Goal: Task Accomplishment & Management: Complete application form

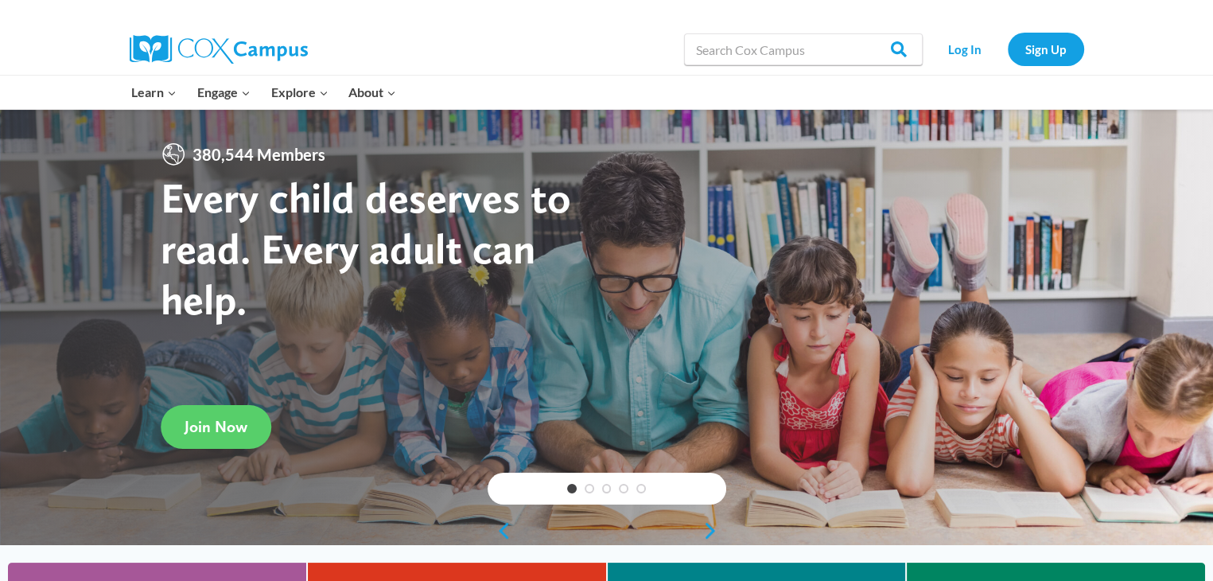
click at [888, 298] on div at bounding box center [606, 327] width 1213 height 436
click at [1059, 52] on link "Sign Up" at bounding box center [1046, 49] width 76 height 33
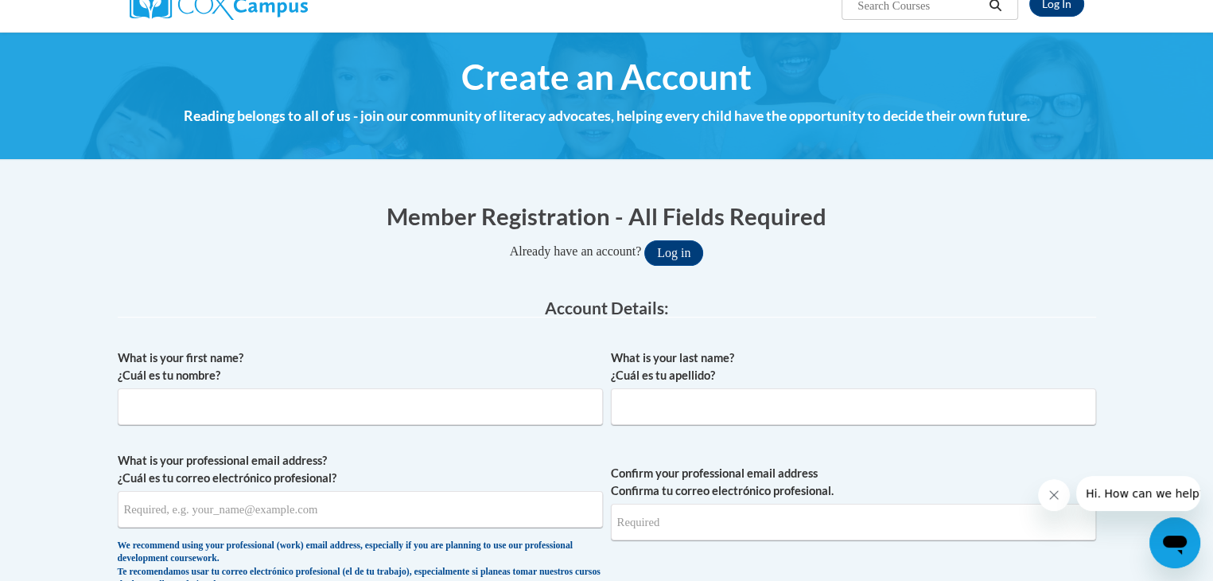
scroll to position [140, 0]
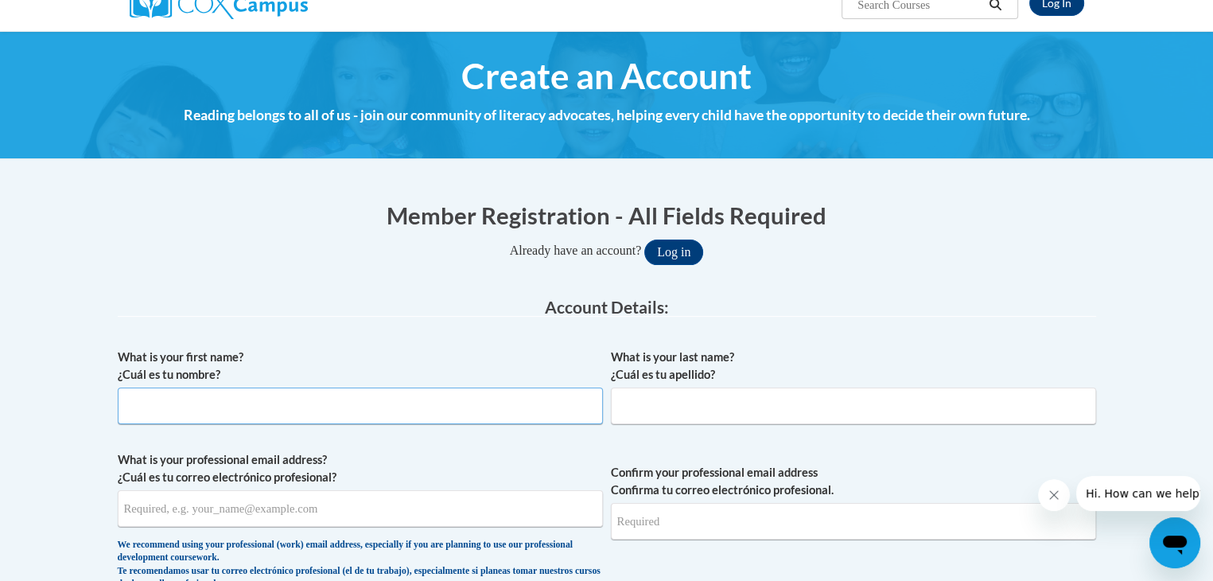
click at [394, 402] on input "What is your first name? ¿Cuál es tu nombre?" at bounding box center [360, 405] width 485 height 37
type input "Carley"
click at [721, 408] on input "What is your last name? ¿Cuál es tu apellido?" at bounding box center [853, 405] width 485 height 37
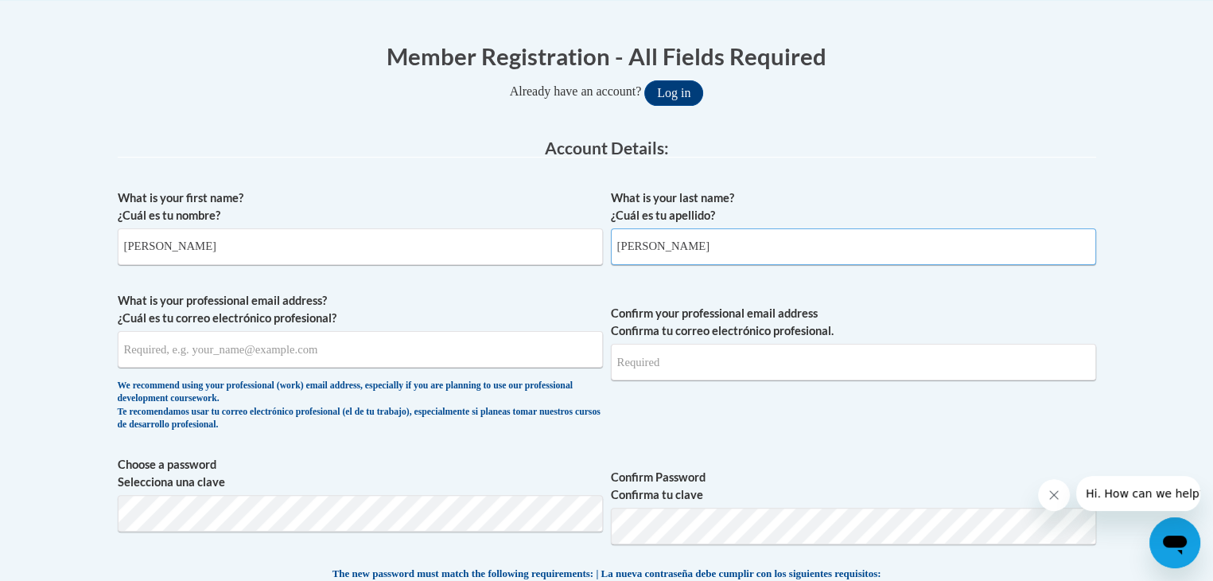
scroll to position [312, 0]
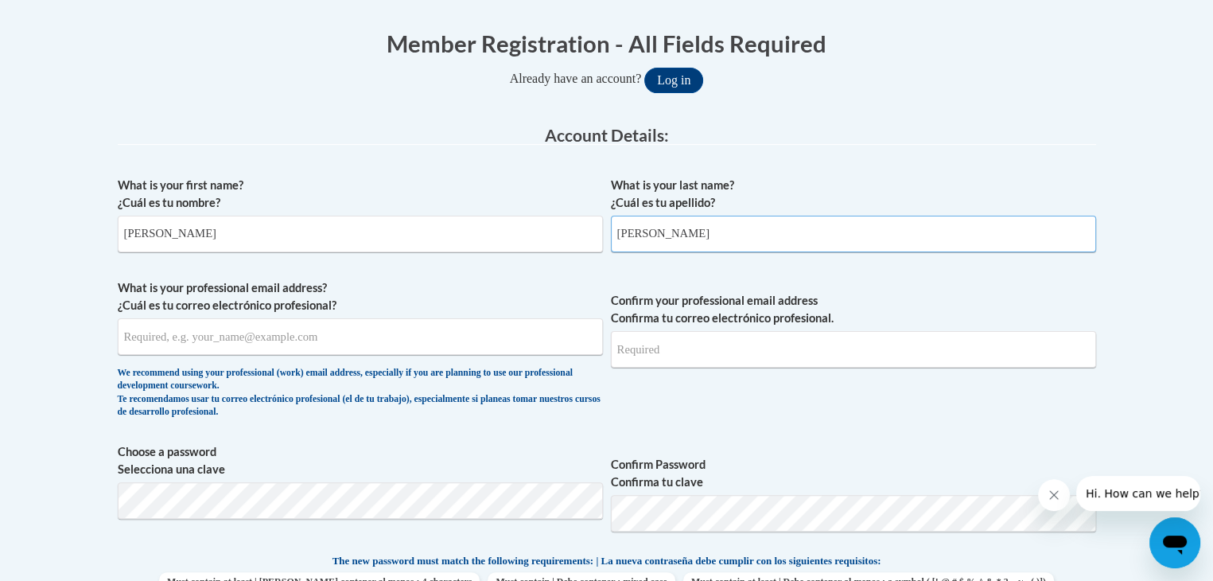
type input "kersey"
click at [442, 335] on input "What is your professional email address? ¿Cuál es tu correo electrónico profesi…" at bounding box center [360, 336] width 485 height 37
type input "carleykersey@tiger.brenau.edu"
click at [665, 356] on input "Confirm your professional email address Confirma tu correo electrónico profesio…" at bounding box center [853, 349] width 485 height 37
type input "carleykersey@tiger.brenau.edu"
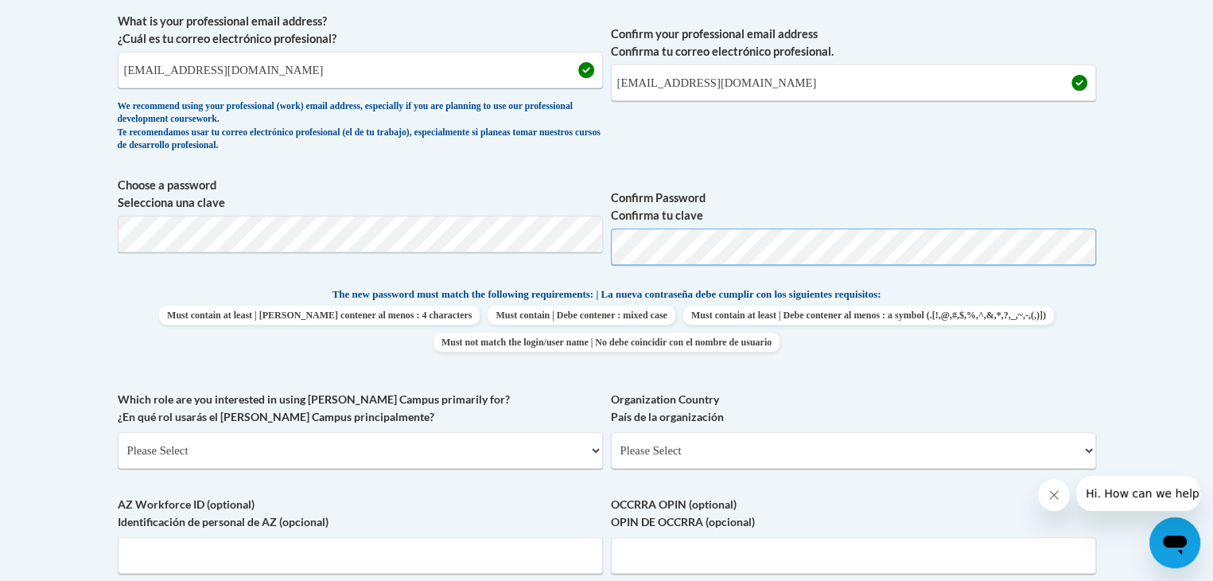
scroll to position [582, 0]
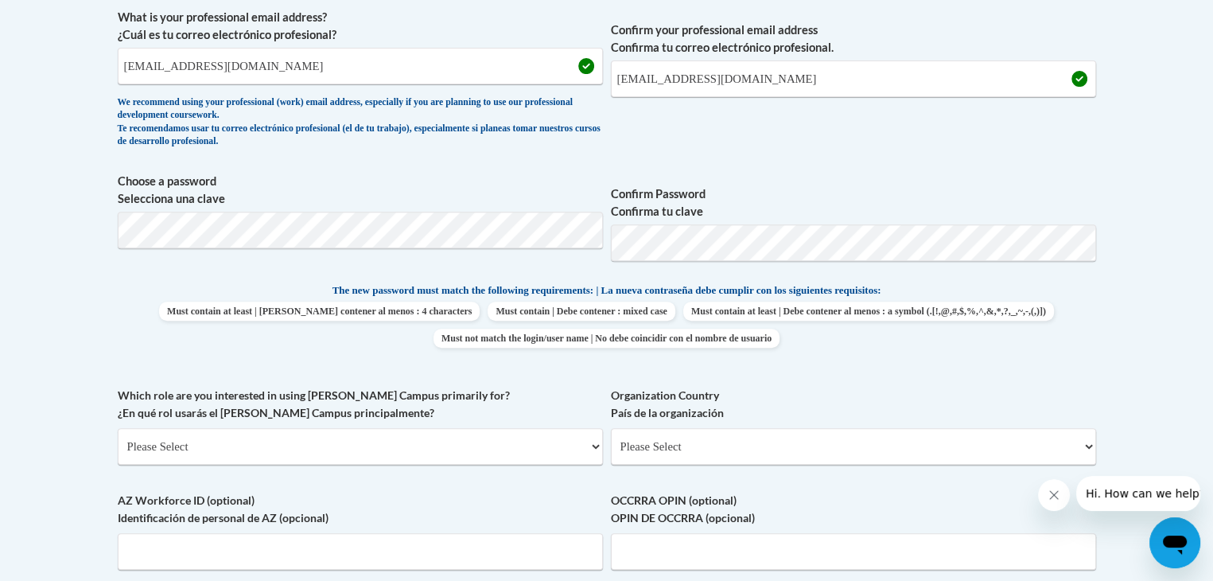
click at [767, 376] on div "What is your first name? ¿Cuál es tu nombre? Carley What is your last name? ¿Cu…" at bounding box center [607, 261] width 979 height 726
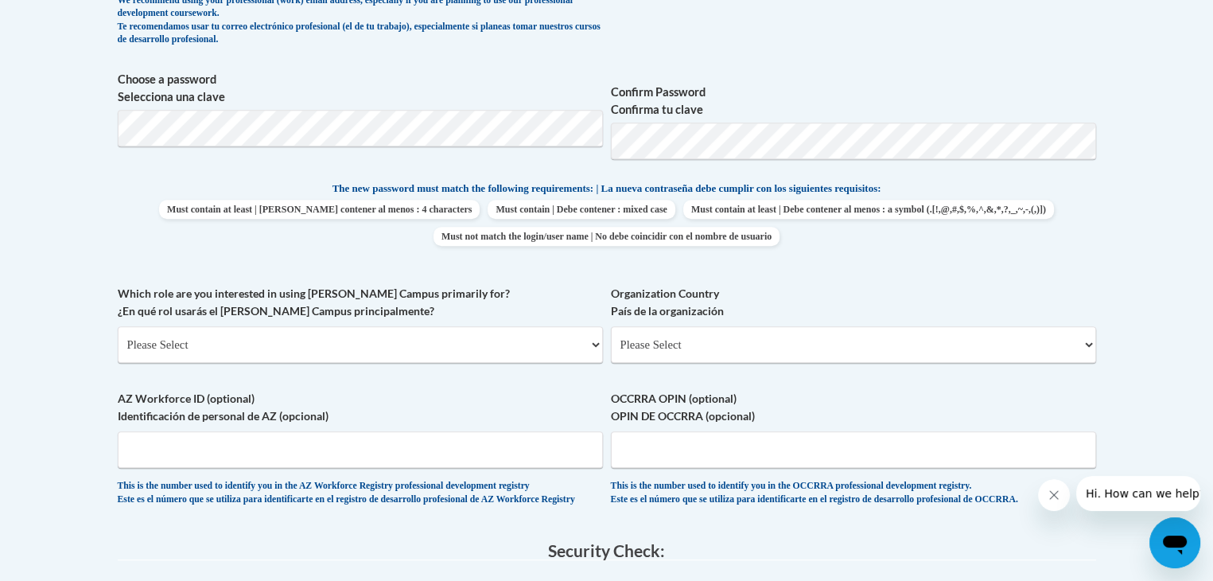
scroll to position [684, 0]
click at [487, 329] on select "Please Select College/University | Colegio/Universidad Community/Nonprofit Part…" at bounding box center [360, 344] width 485 height 37
select select "5a18ea06-2b54-4451-96f2-d152daf9eac5"
click at [118, 326] on select "Please Select College/University | Colegio/Universidad Community/Nonprofit Part…" at bounding box center [360, 344] width 485 height 37
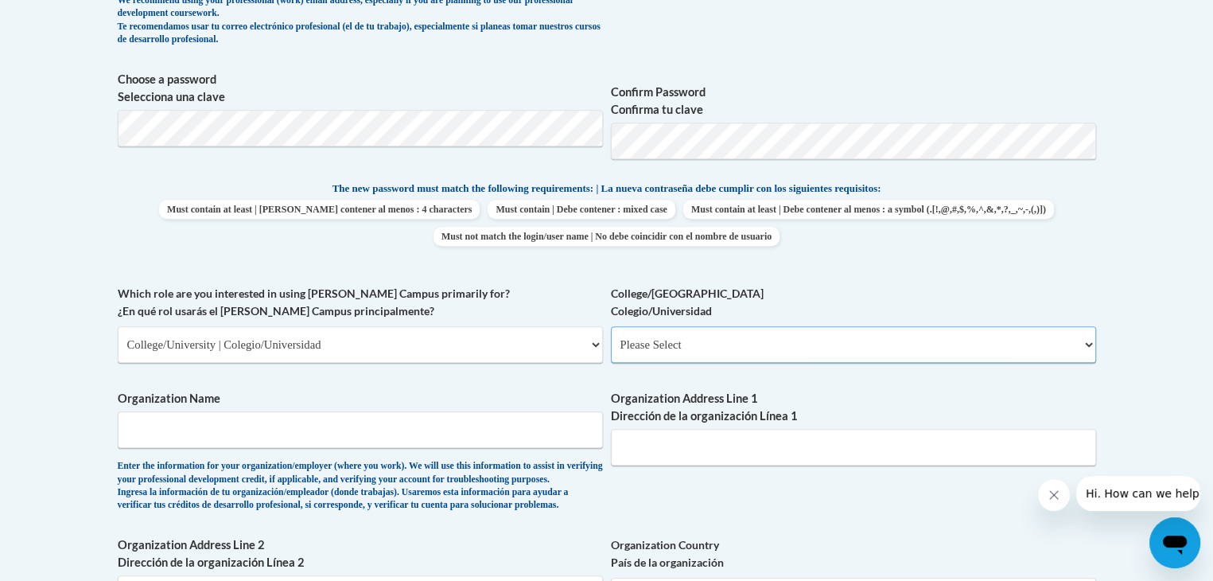
click at [722, 359] on select "Please Select College/University Staff | Empleado universitario College/Univers…" at bounding box center [853, 344] width 485 height 37
select select "99b32b07-cffc-426c-8bf6-0cd77760d84b"
click at [611, 326] on select "Please Select College/University Staff | Empleado universitario College/Univers…" at bounding box center [853, 344] width 485 height 37
click at [531, 423] on input "Organization Name" at bounding box center [360, 429] width 485 height 37
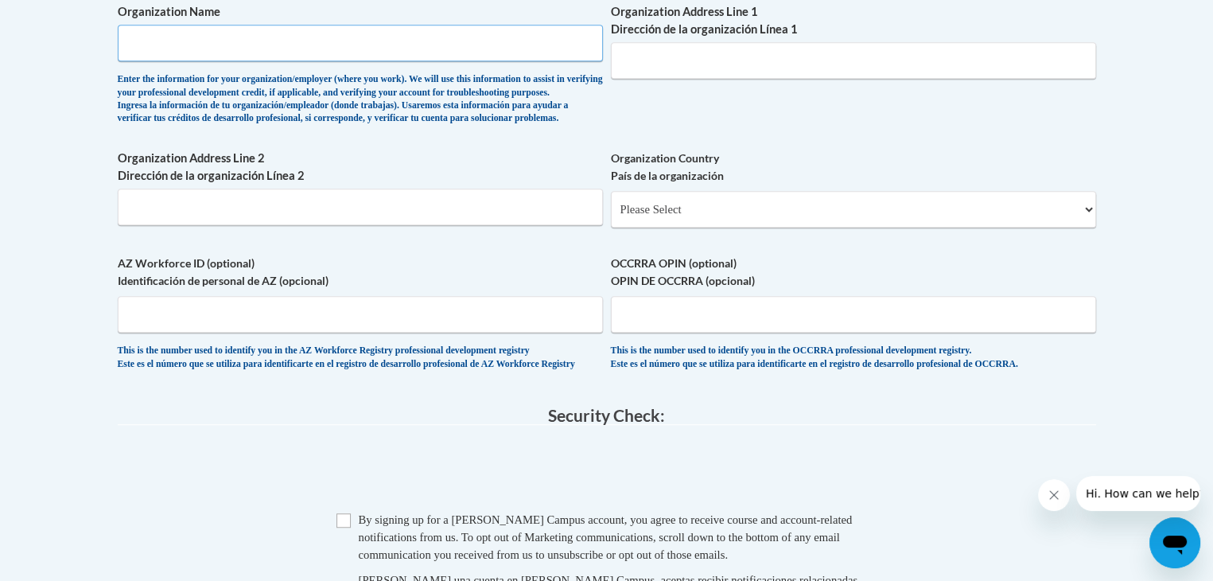
scroll to position [1075, 0]
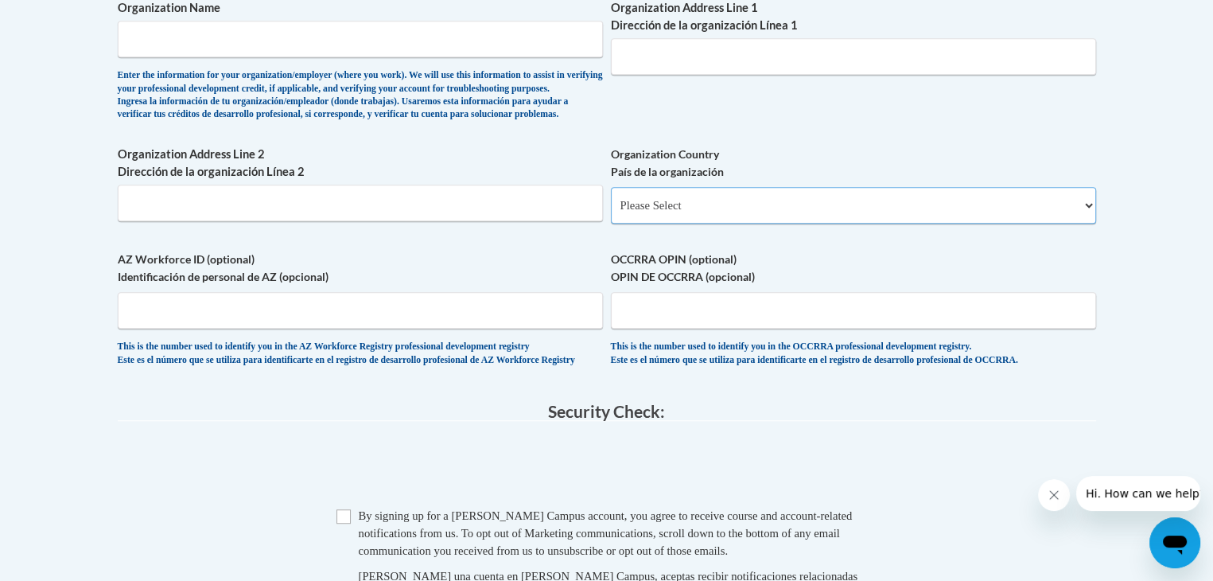
click at [637, 224] on select "Please Select United States | Estados Unidos Outside of the United States | Fue…" at bounding box center [853, 205] width 485 height 37
select select "ad49bcad-a171-4b2e-b99c-48b446064914"
click at [611, 212] on select "Please Select United States | Estados Unidos Outside of the United States | Fue…" at bounding box center [853, 205] width 485 height 37
select select
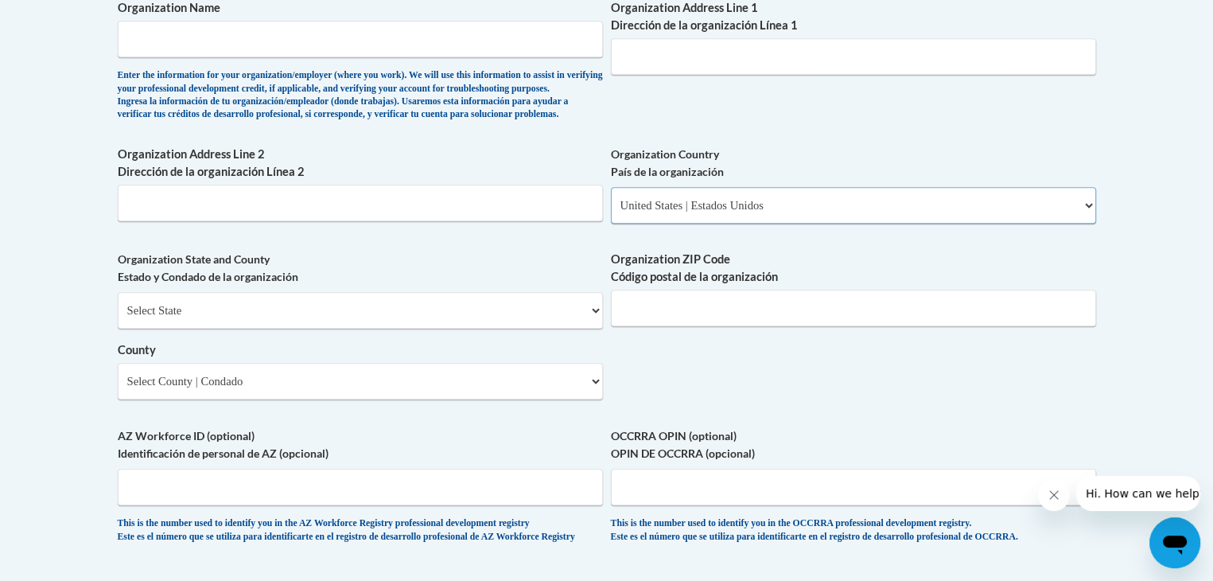
click at [648, 224] on select "Please Select United States | Estados Unidos Outside of the United States | Fue…" at bounding box center [853, 205] width 485 height 37
select select
click at [611, 212] on select "Please Select United States | Estados Unidos Outside of the United States | Fue…" at bounding box center [853, 205] width 485 height 37
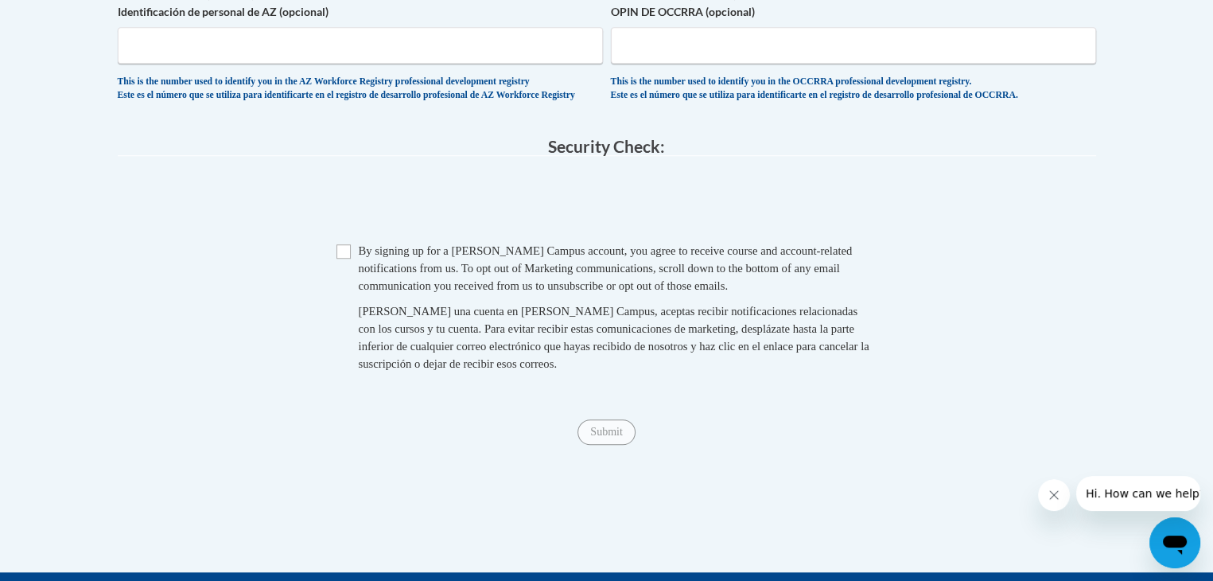
scroll to position [1326, 0]
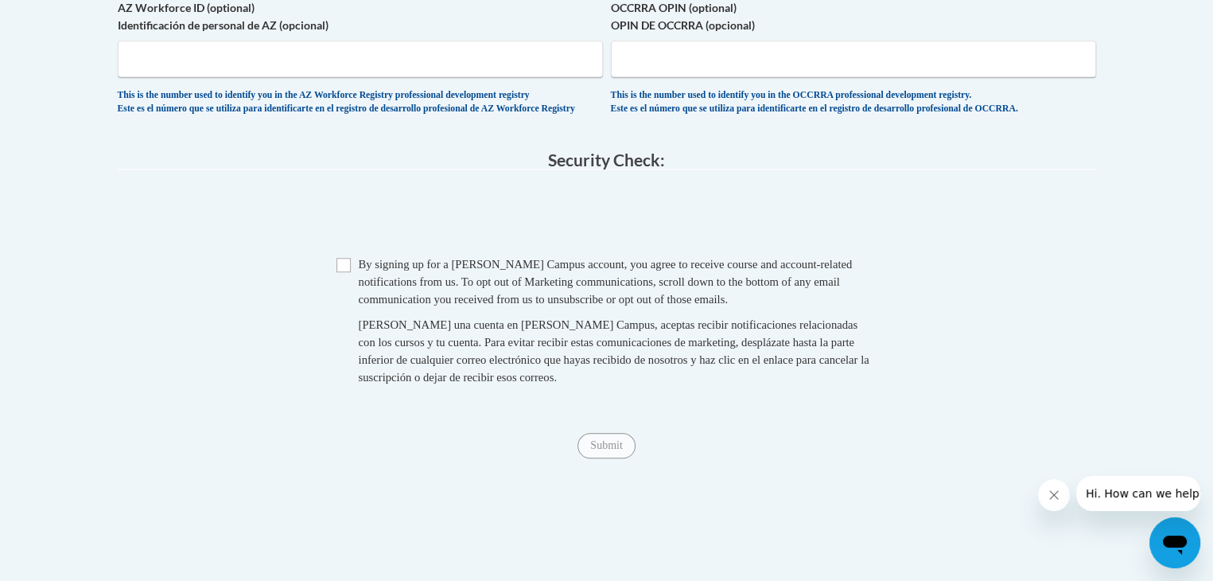
click at [360, 302] on span "By signing up for a Cox Campus account, you agree to receive course and account…" at bounding box center [606, 282] width 494 height 48
click at [344, 272] on input "Checkbox" at bounding box center [344, 265] width 14 height 14
checkbox input "true"
click at [624, 458] on input "Submit" at bounding box center [606, 445] width 57 height 25
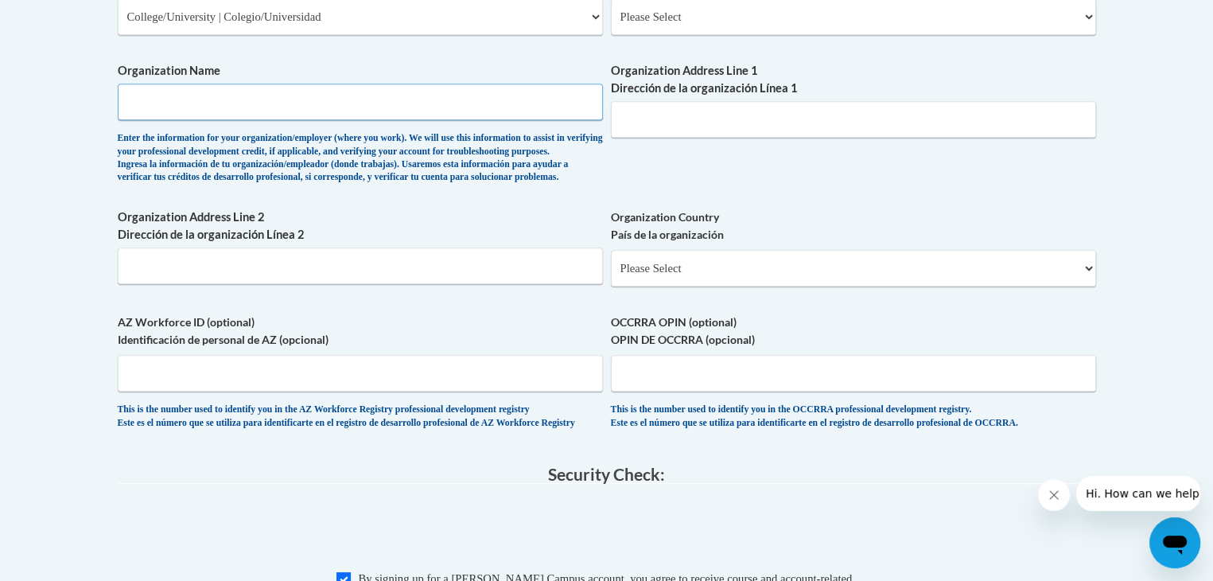
scroll to position [994, 0]
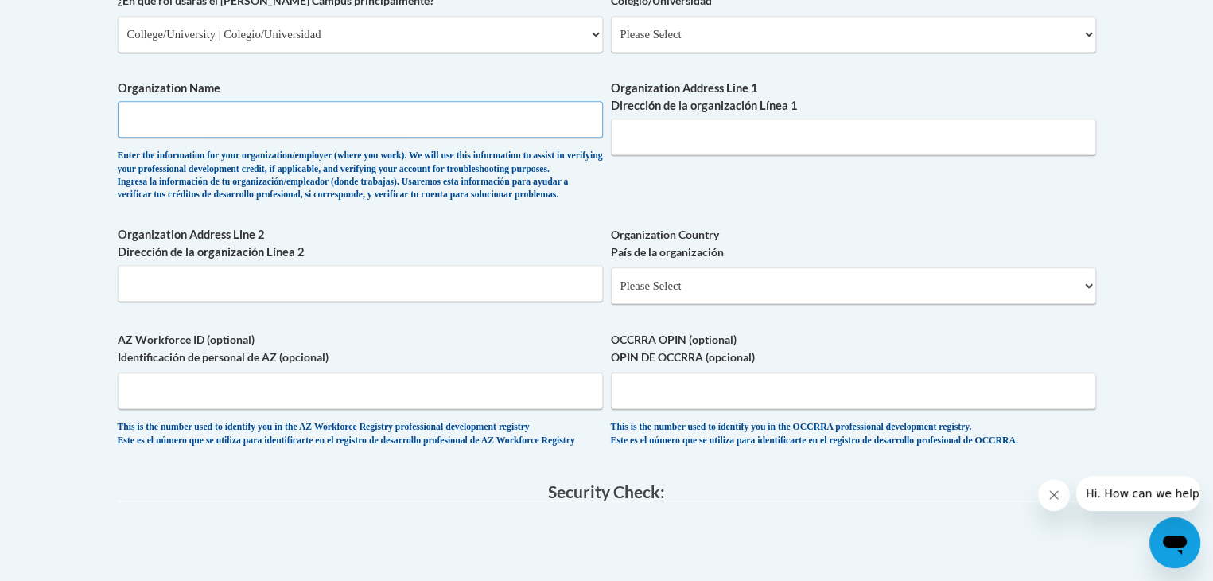
click at [305, 109] on input "Organization Name" at bounding box center [360, 119] width 485 height 37
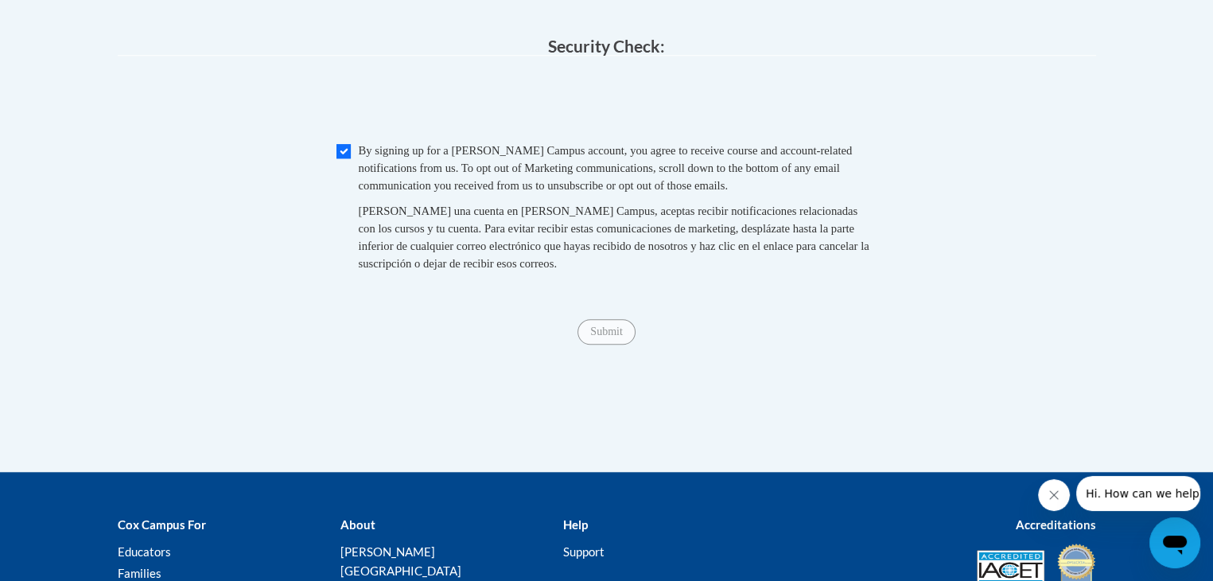
scroll to position [1441, 0]
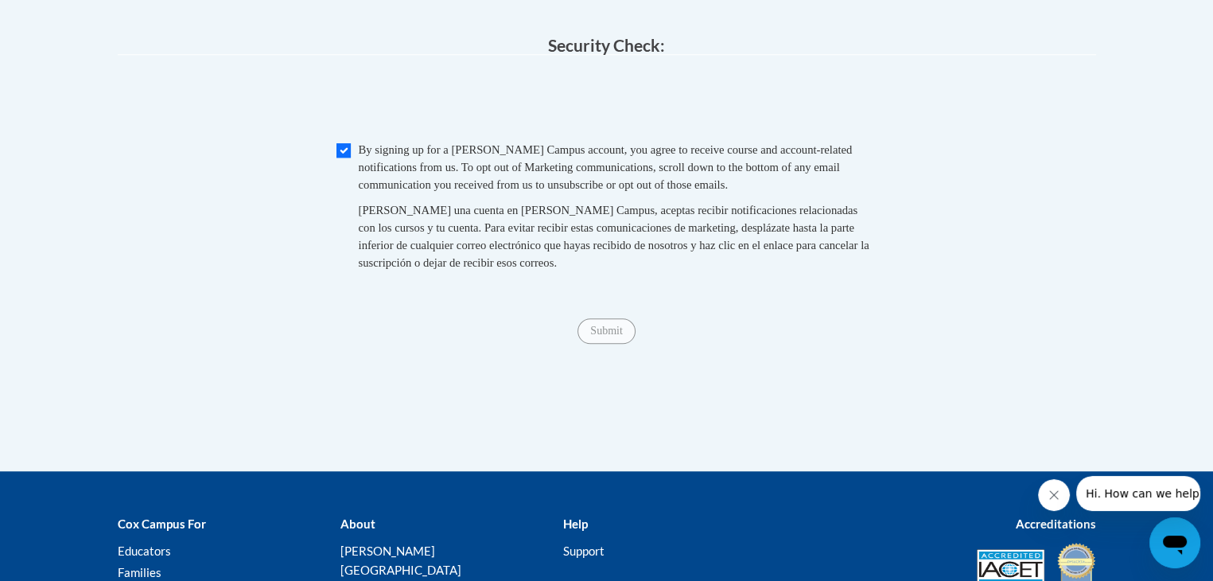
type input "Brenau University"
click at [337, 158] on input "Checkbox" at bounding box center [344, 150] width 14 height 14
checkbox input "true"
click at [610, 344] on input "Submit" at bounding box center [606, 330] width 57 height 25
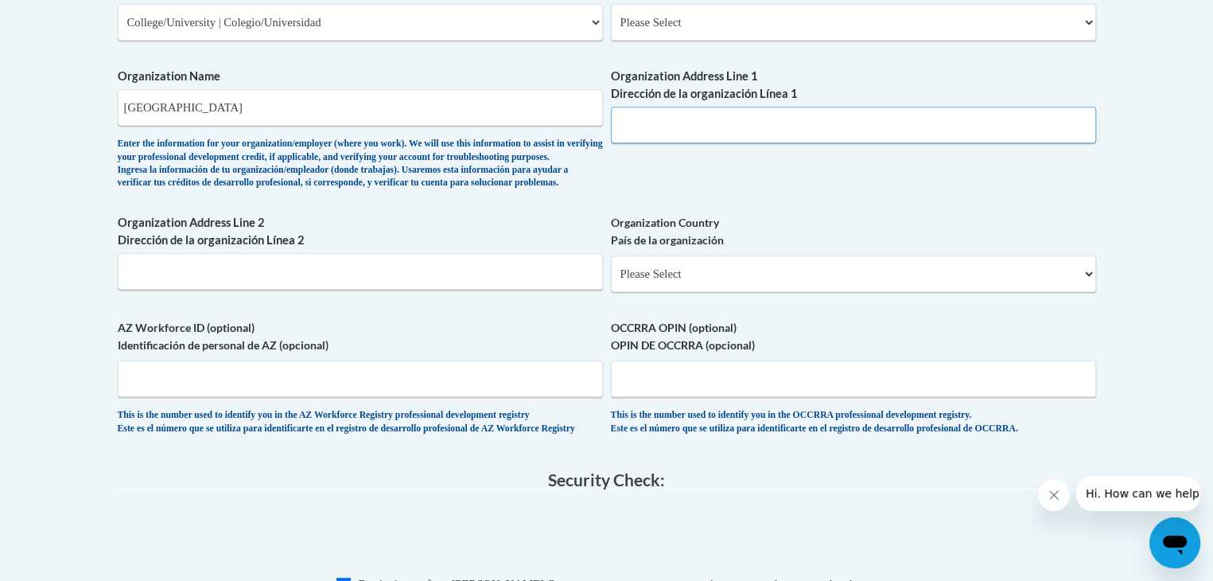
scroll to position [1006, 0]
click at [642, 128] on input "Organization Address Line 1 Dirección de la organización Línea 1" at bounding box center [853, 125] width 485 height 37
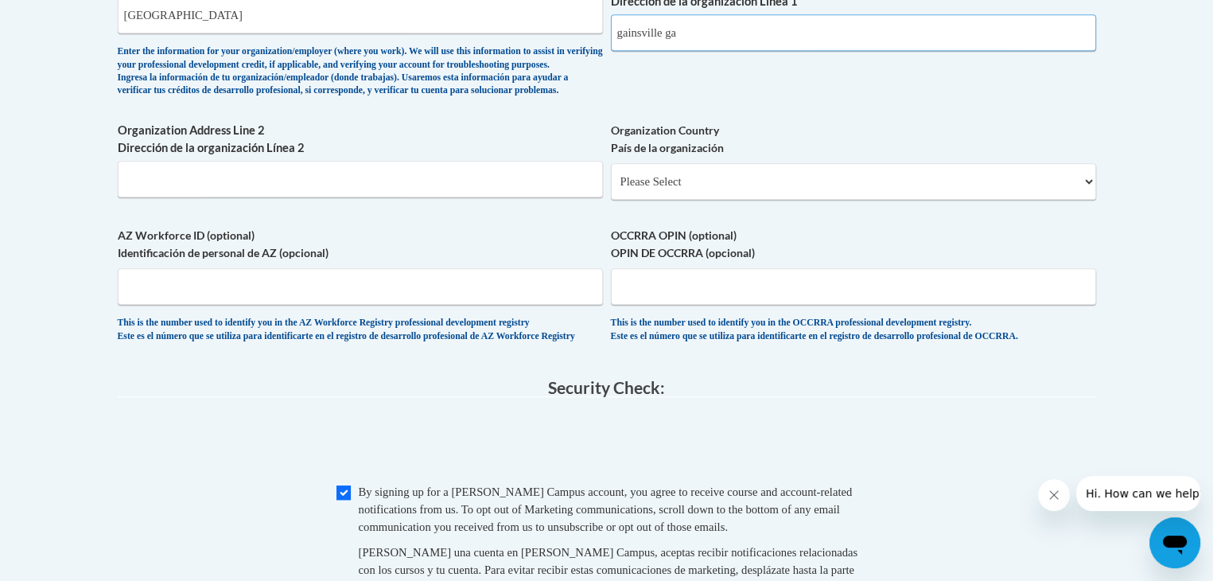
type input "gainsville ga"
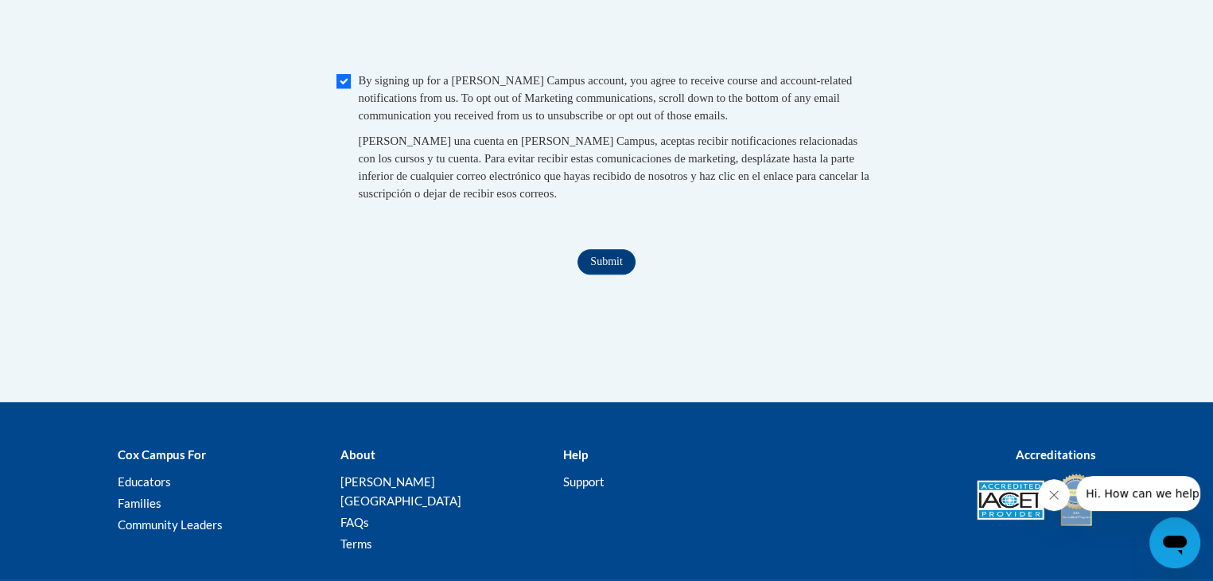
scroll to position [1509, 0]
click at [603, 275] on input "Submit" at bounding box center [606, 262] width 57 height 25
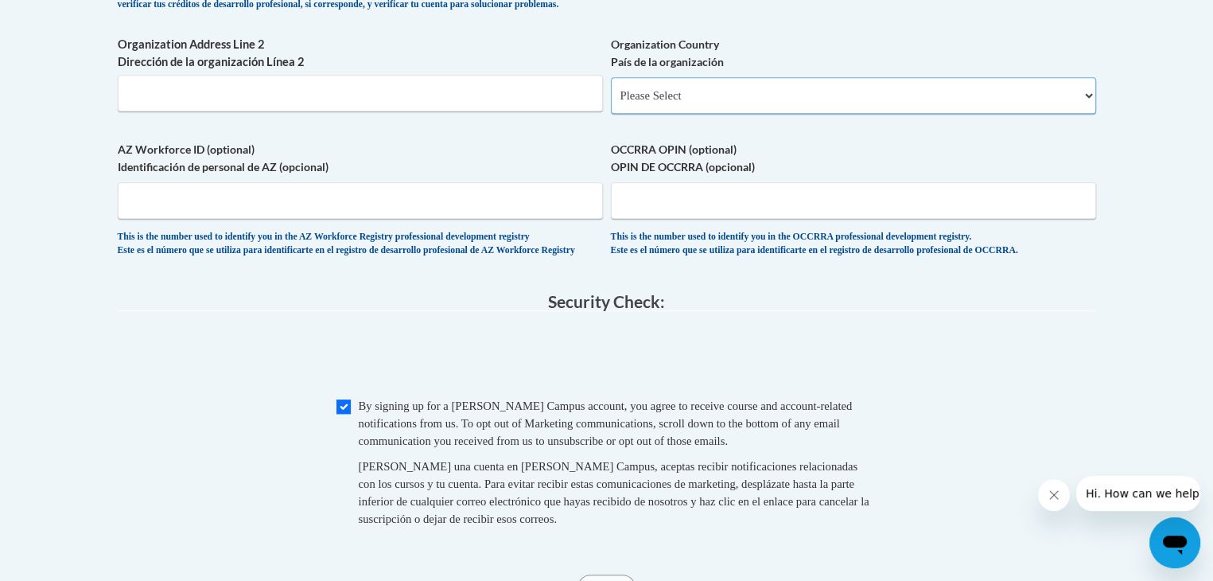
scroll to position [1185, 0]
click at [671, 113] on select "Please Select United States | Estados Unidos Outside of the United States | Fue…" at bounding box center [853, 94] width 485 height 37
select select "ad49bcad-a171-4b2e-b99c-48b446064914"
click at [611, 102] on select "Please Select United States | Estados Unidos Outside of the United States | Fue…" at bounding box center [853, 94] width 485 height 37
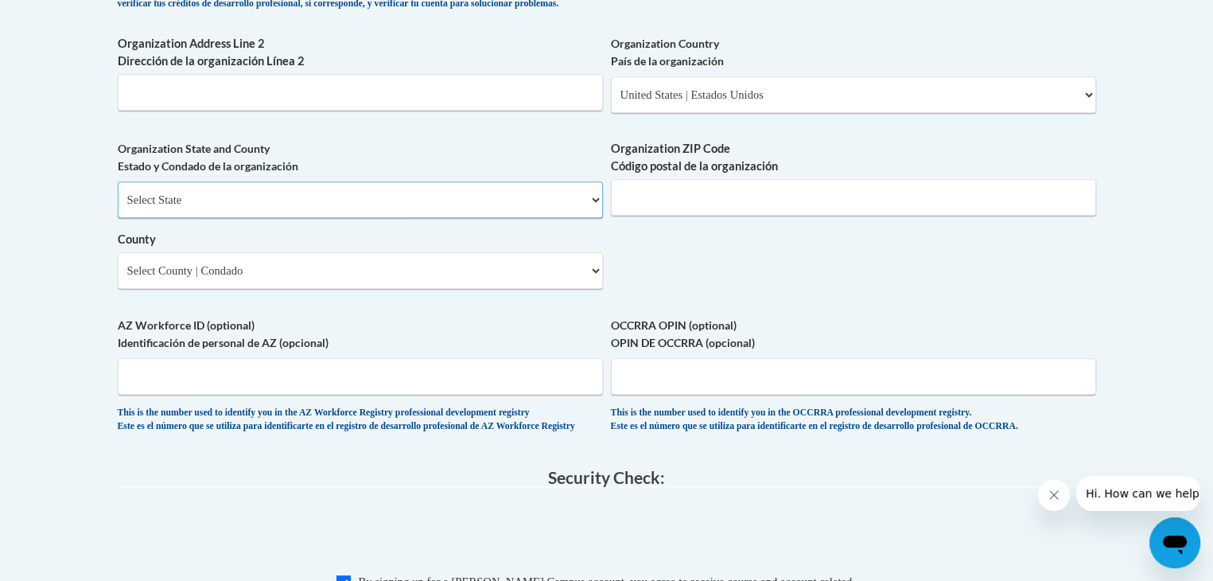
click at [543, 218] on select "Select State Alabama Alaska Arizona Arkansas California Colorado Connecticut De…" at bounding box center [360, 199] width 485 height 37
select select "Georgia"
click at [118, 207] on select "Select State Alabama Alaska Arizona Arkansas California Colorado Connecticut De…" at bounding box center [360, 199] width 485 height 37
click at [498, 289] on select "Select County Appling Atkinson Bacon Baker Baldwin Banks Barrow Bartow Ben Hill…" at bounding box center [360, 270] width 485 height 37
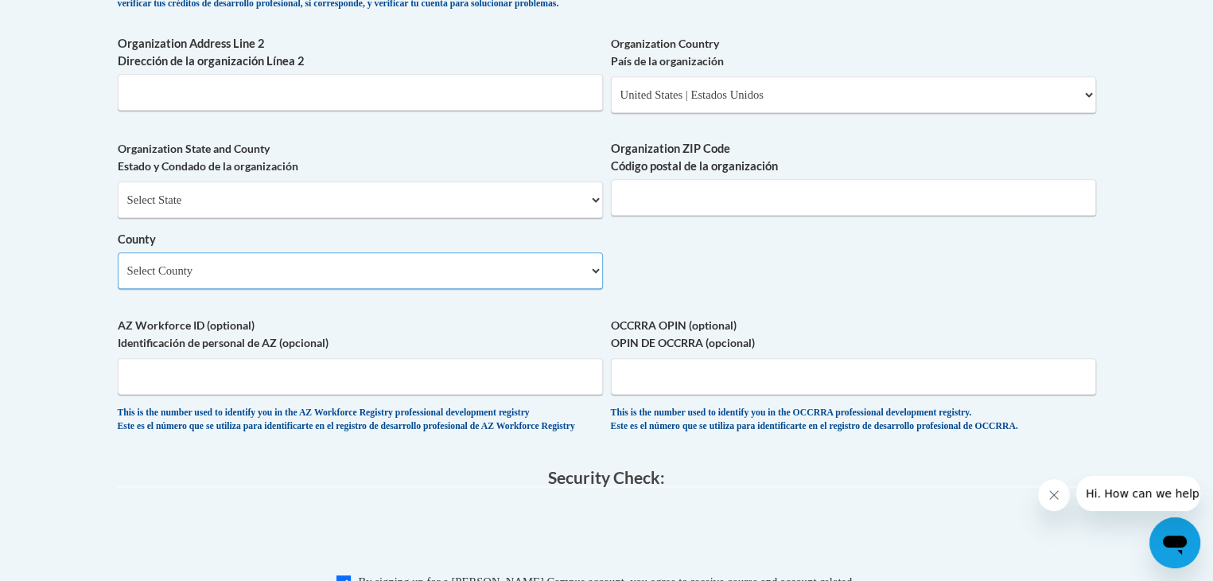
click at [497, 289] on select "Select County Appling Atkinson Bacon Baker Baldwin Banks Barrow Bartow Ben Hill…" at bounding box center [360, 270] width 485 height 37
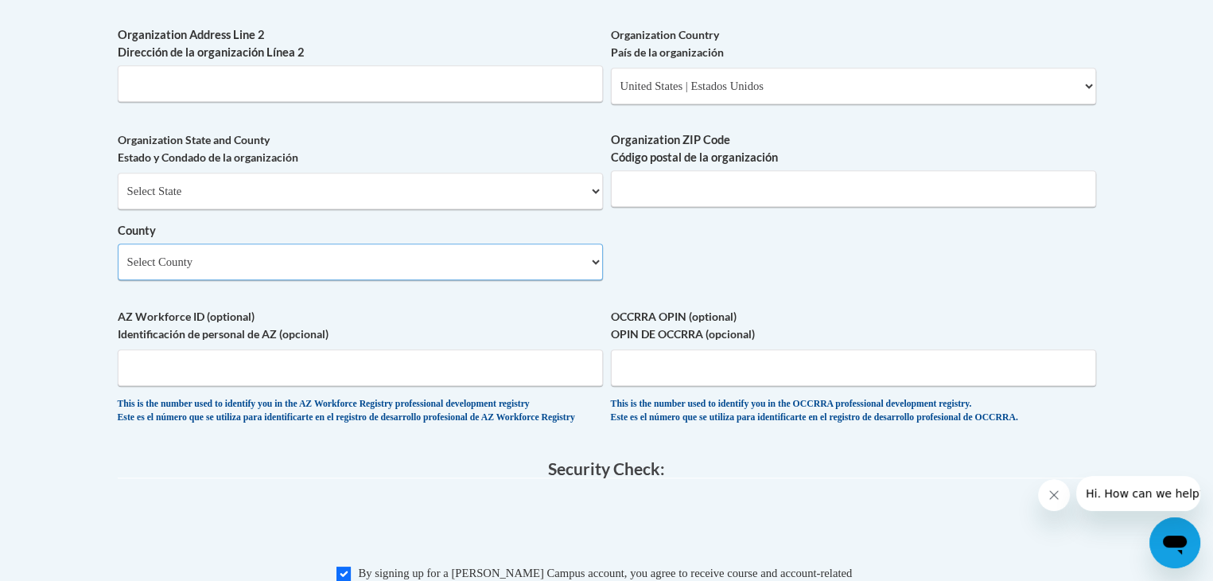
click at [587, 271] on select "Select County Appling Atkinson Bacon Baker Baldwin Banks Barrow Bartow Ben Hill…" at bounding box center [360, 261] width 485 height 37
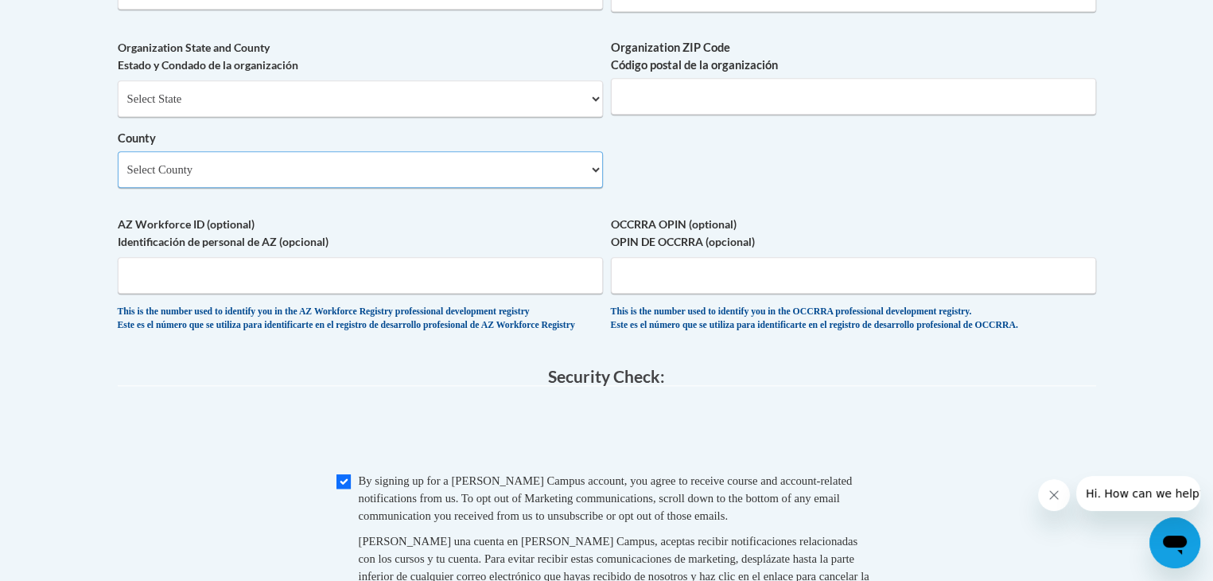
scroll to position [1264, 0]
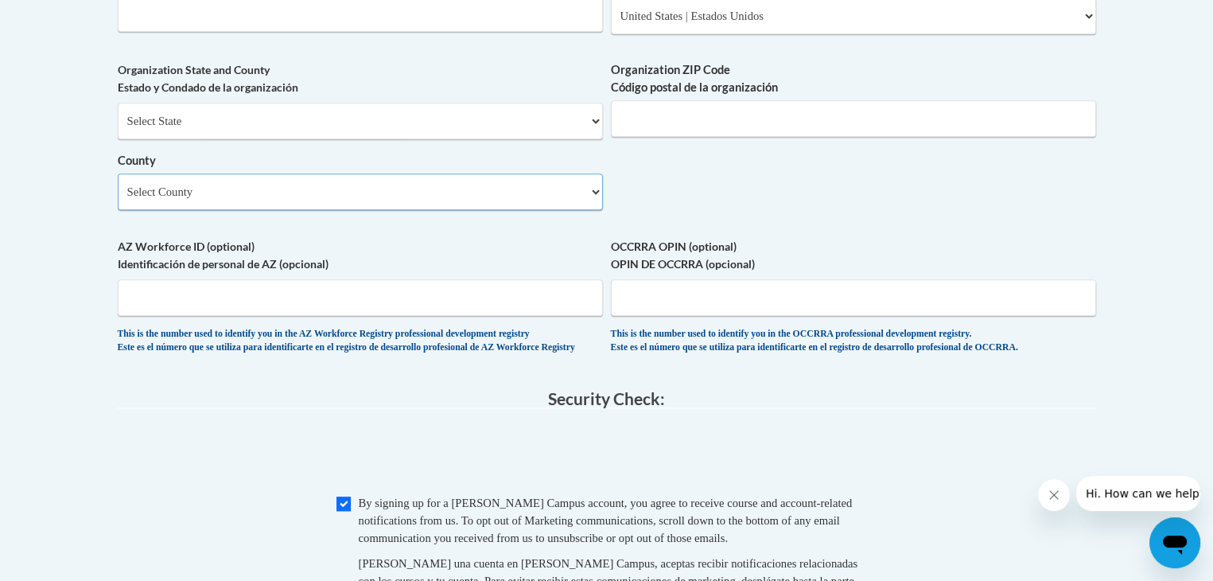
click at [566, 204] on select "Select County Appling Atkinson Bacon Baker Baldwin Banks Barrow Bartow Ben Hill…" at bounding box center [360, 191] width 485 height 37
click at [565, 210] on select "Select County Appling Atkinson Bacon Baker Baldwin Banks Barrow Bartow Ben Hill…" at bounding box center [360, 191] width 485 height 37
select select "Hall"
click at [118, 199] on select "Select County Appling Atkinson Bacon Baker Baldwin Banks Barrow Bartow Ben Hill…" at bounding box center [360, 191] width 485 height 37
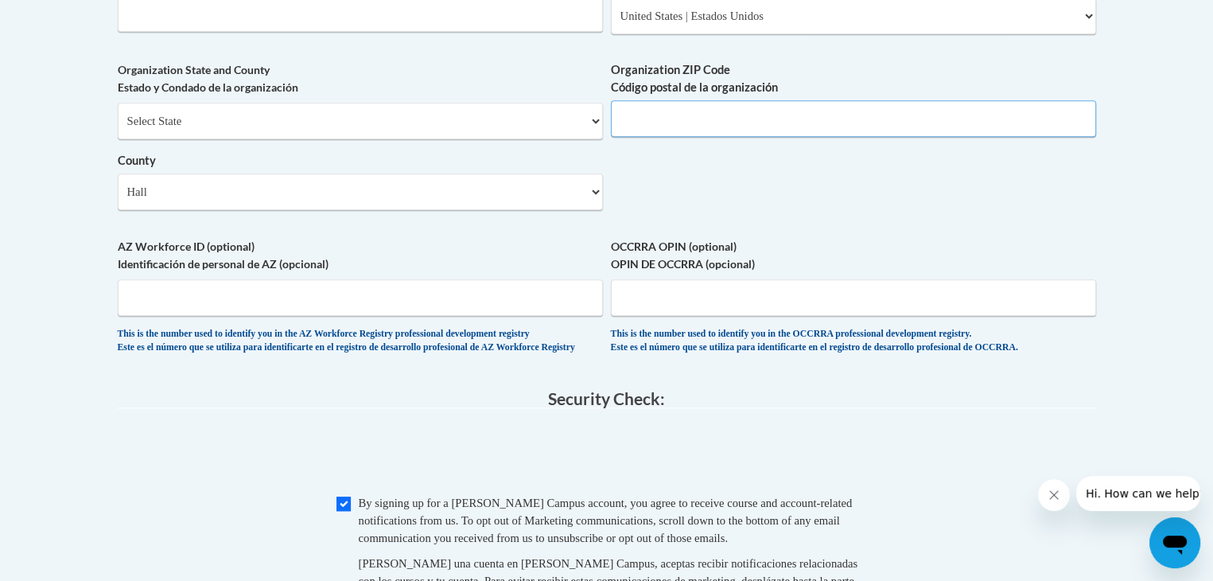
click at [675, 137] on input "Organization ZIP Code Código postal de la organización" at bounding box center [853, 118] width 485 height 37
type input "30501"
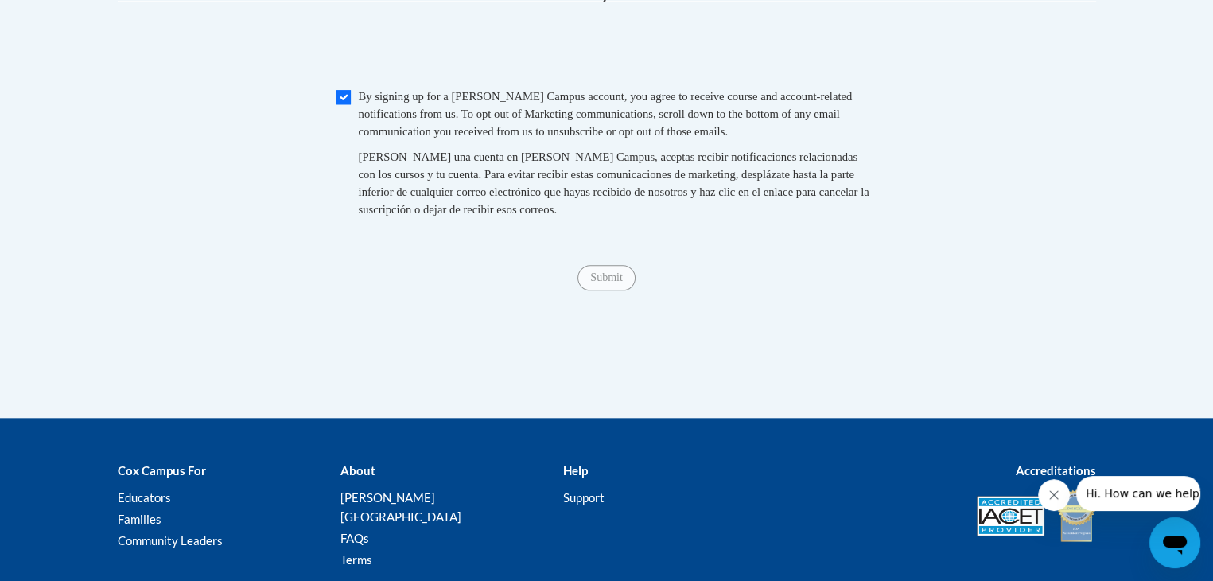
scroll to position [1711, 0]
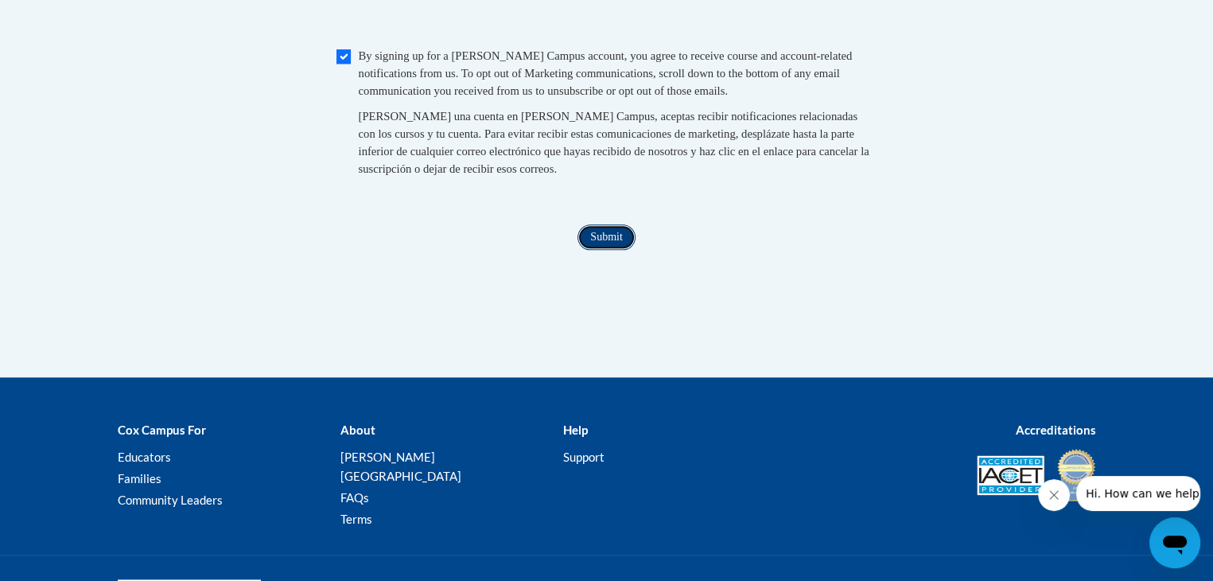
click at [586, 250] on input "Submit" at bounding box center [606, 236] width 57 height 25
